Goal: Find specific fact: Find contact information

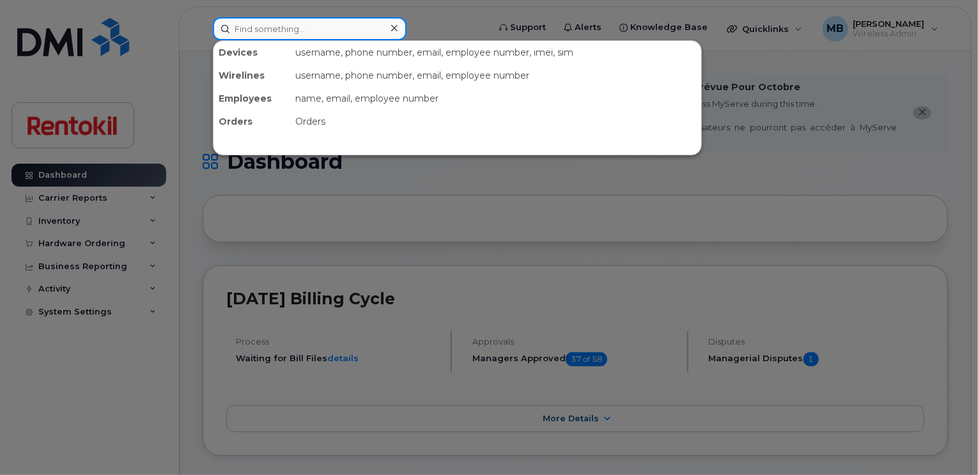
click at [330, 32] on input at bounding box center [310, 28] width 194 height 23
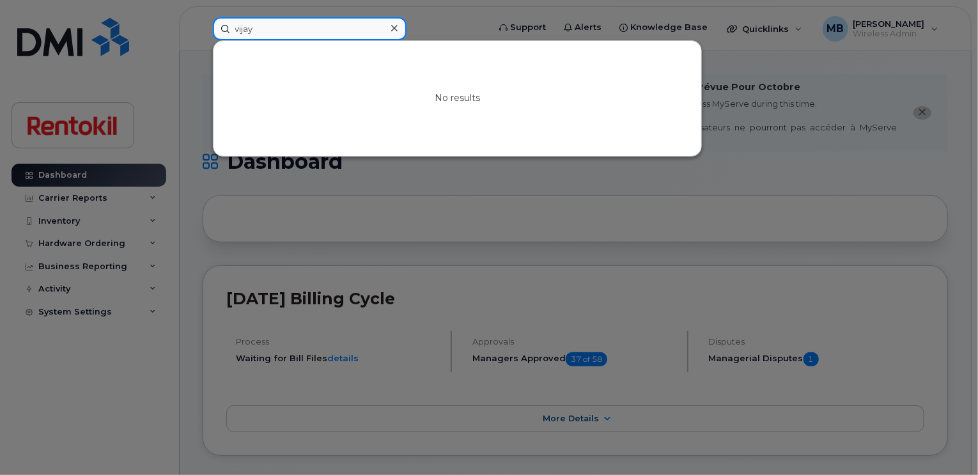
drag, startPoint x: 299, startPoint y: 32, endPoint x: 187, endPoint y: 24, distance: 111.5
click at [203, 24] on div "vijay No results" at bounding box center [347, 28] width 288 height 23
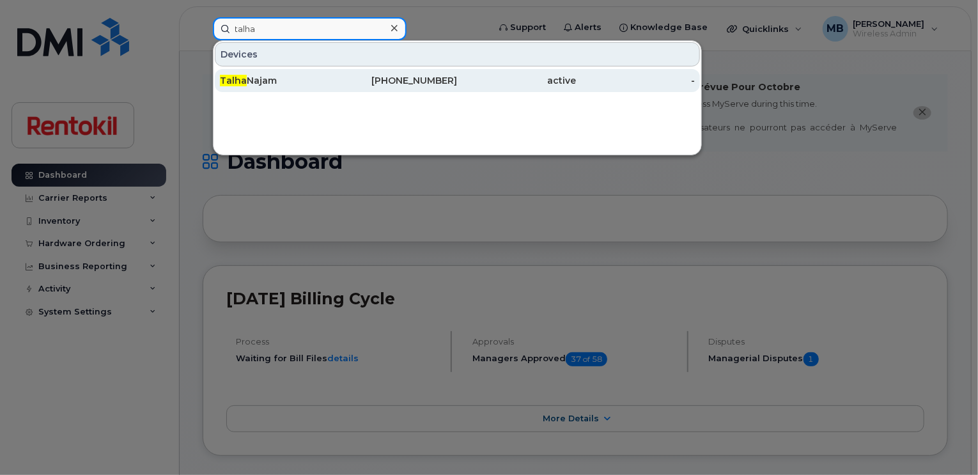
type input "talha"
click at [256, 84] on div "Talha Najam" at bounding box center [279, 80] width 119 height 13
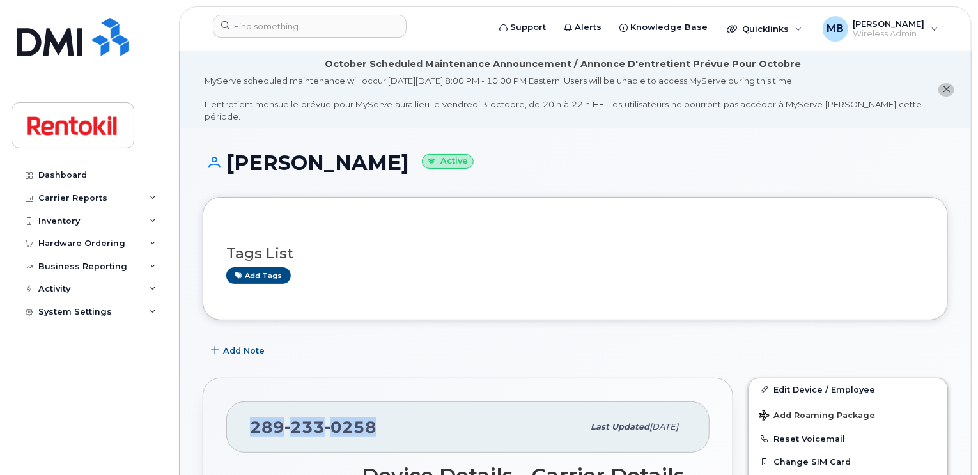
drag, startPoint x: 375, startPoint y: 411, endPoint x: 246, endPoint y: 410, distance: 128.5
click at [246, 410] on div "[PHONE_NUMBER] Last updated [DATE]" at bounding box center [467, 426] width 483 height 51
copy span "[PHONE_NUMBER]"
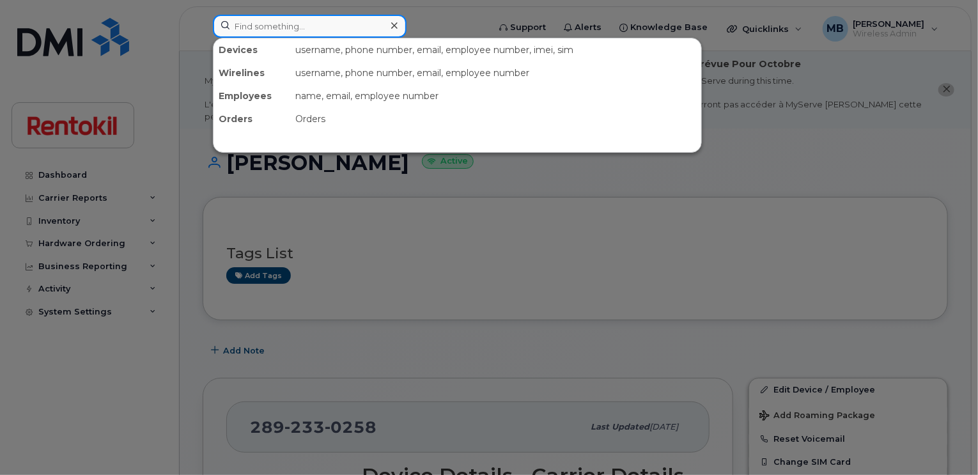
click at [385, 20] on div at bounding box center [310, 26] width 194 height 23
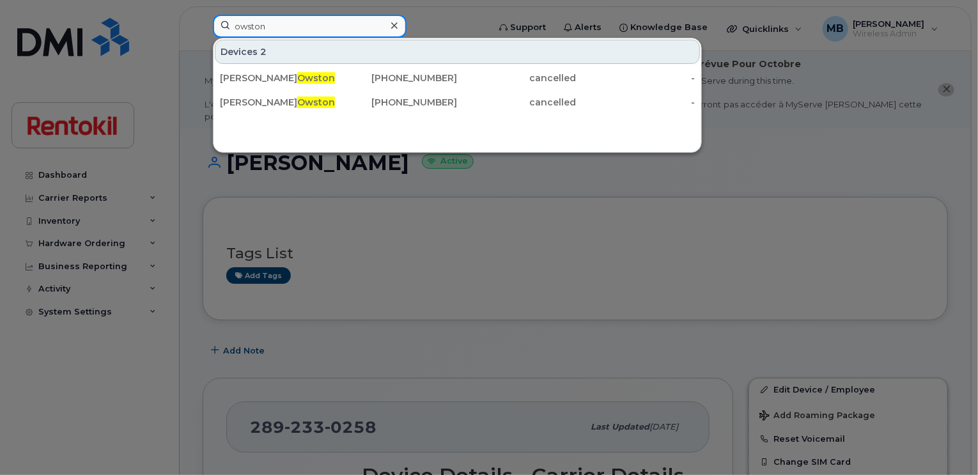
type input "owston"
